Goal: Information Seeking & Learning: Learn about a topic

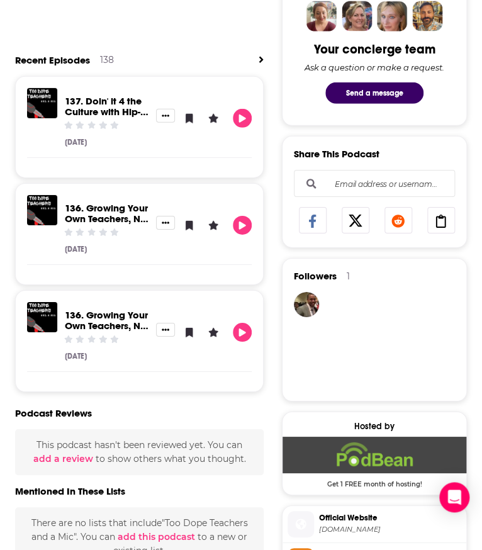
scroll to position [93, 0]
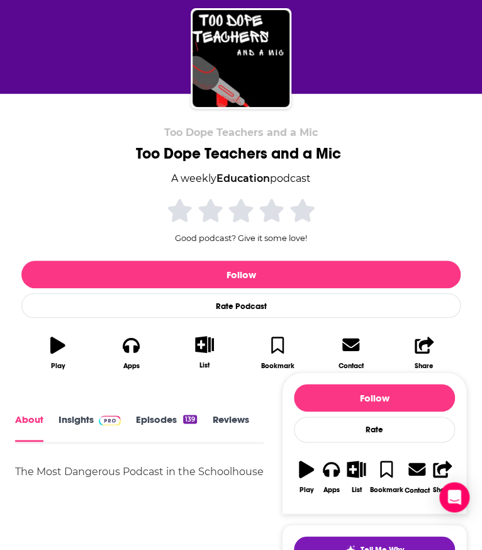
click at [76, 417] on link "Insights" at bounding box center [90, 428] width 62 height 28
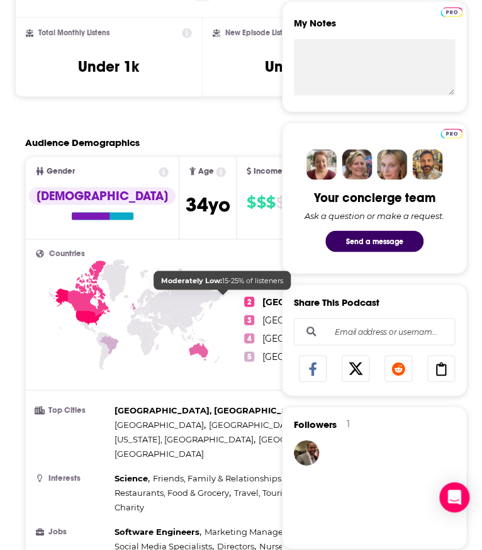
scroll to position [455, 0]
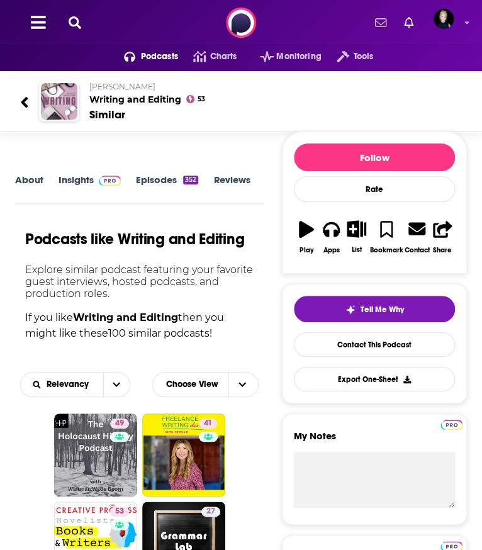
click at [76, 26] on icon at bounding box center [75, 22] width 13 height 13
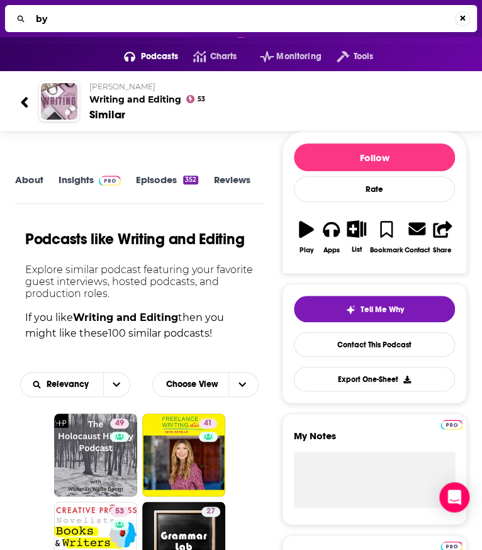
type input "byu"
type input "BYU Top of mind"
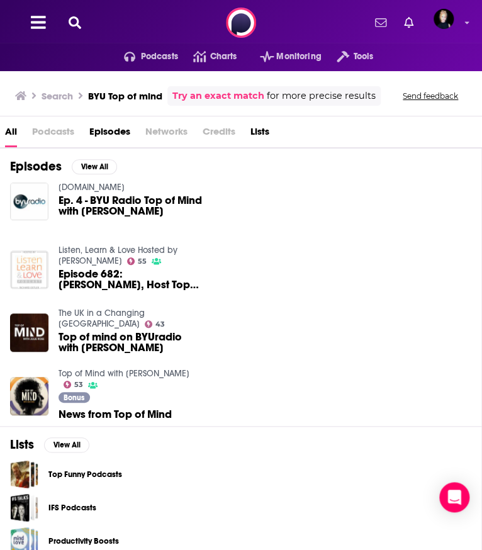
click at [124, 205] on span "Ep. 4 - BYU Radio Top of Mind with Julie Rose" at bounding box center [130, 205] width 143 height 21
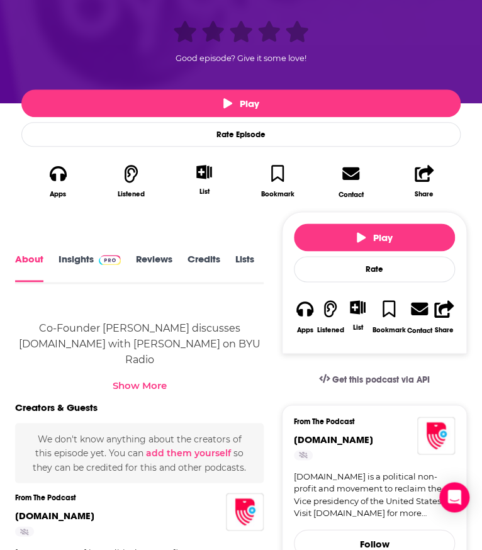
scroll to position [320, 0]
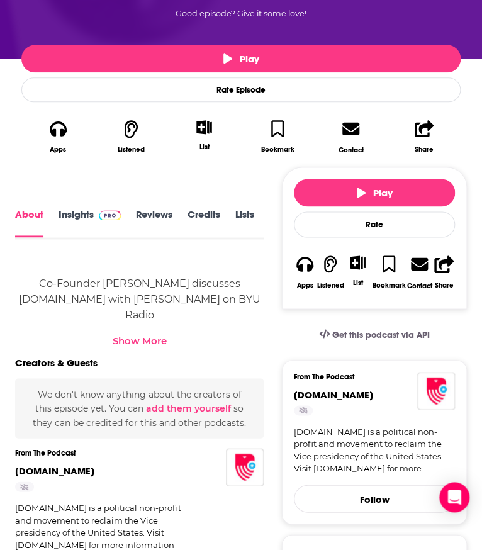
click at [91, 219] on link "Insights" at bounding box center [90, 223] width 62 height 28
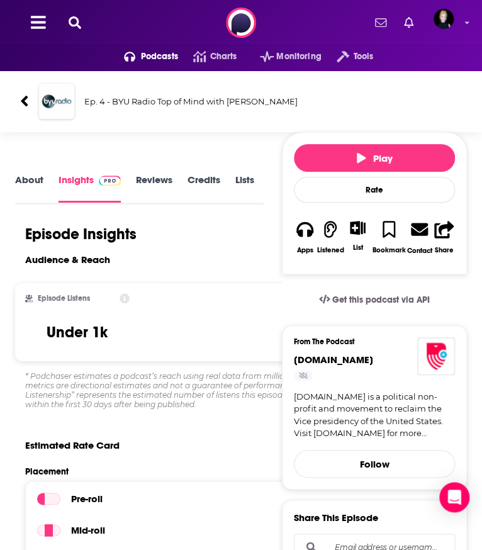
click at [25, 184] on link "About" at bounding box center [29, 188] width 28 height 28
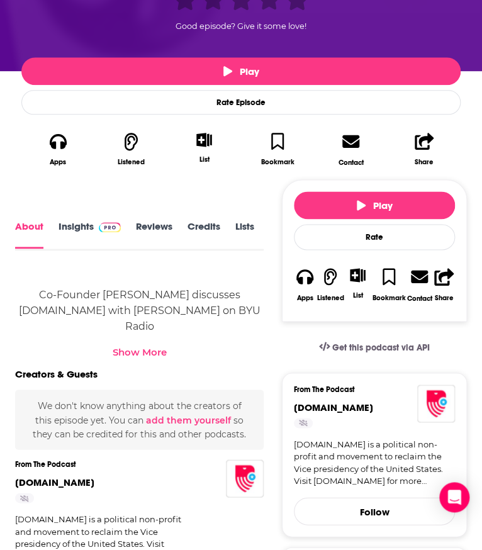
scroll to position [305, 0]
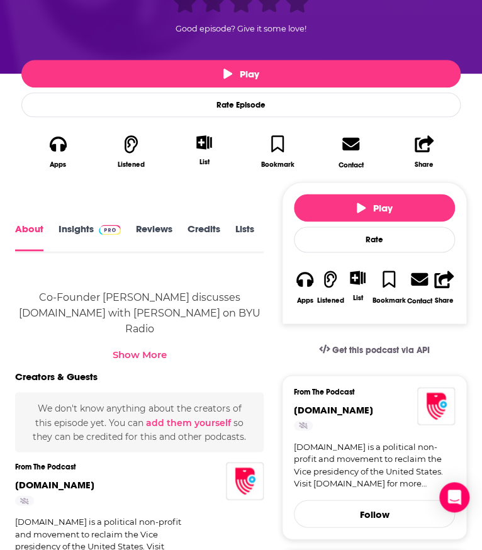
click at [77, 235] on link "Insights" at bounding box center [90, 237] width 62 height 27
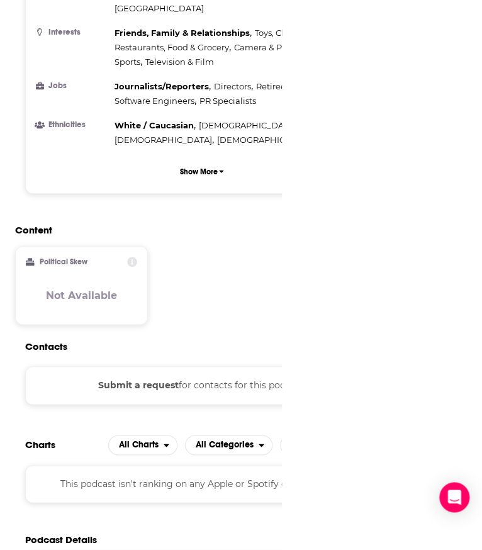
scroll to position [1297, 0]
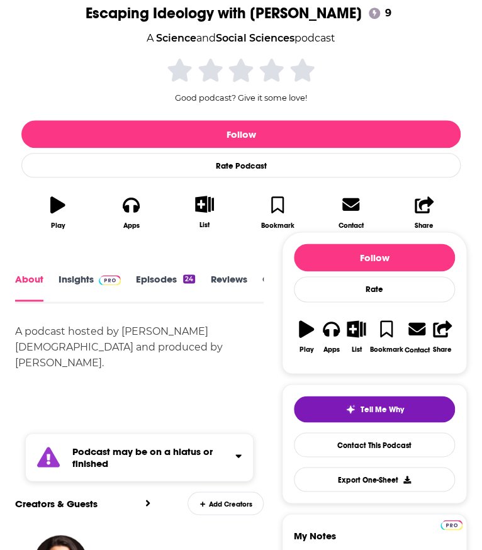
scroll to position [389, 0]
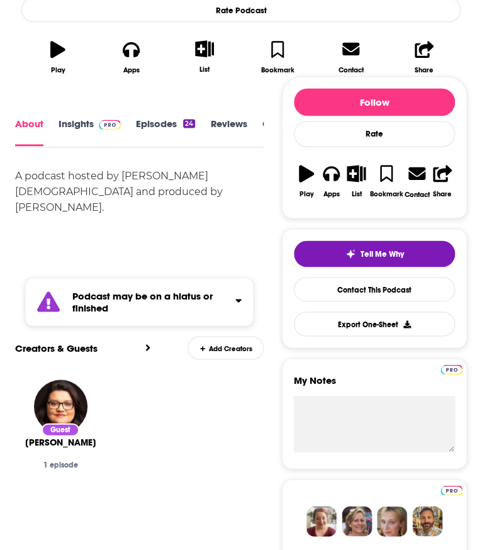
click at [66, 118] on div "About Insights Episodes 24 Reviews Credits 1 Lists Similar" at bounding box center [139, 131] width 249 height 31
click at [79, 127] on link "Insights" at bounding box center [90, 132] width 62 height 28
